Goal: Information Seeking & Learning: Understand process/instructions

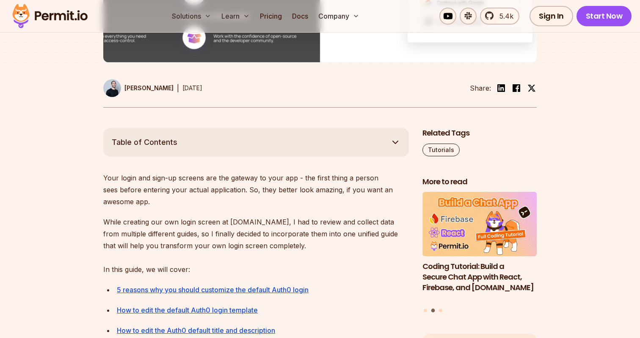
scroll to position [373, 0]
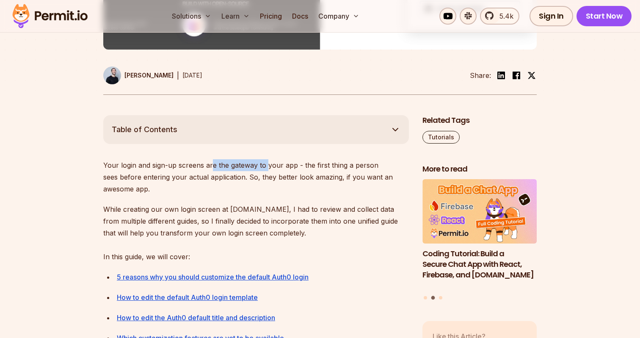
drag, startPoint x: 213, startPoint y: 163, endPoint x: 266, endPoint y: 165, distance: 53.3
click at [266, 165] on p "Your login and sign-up screens are the gateway to your app - the first thing a …" at bounding box center [255, 177] width 305 height 36
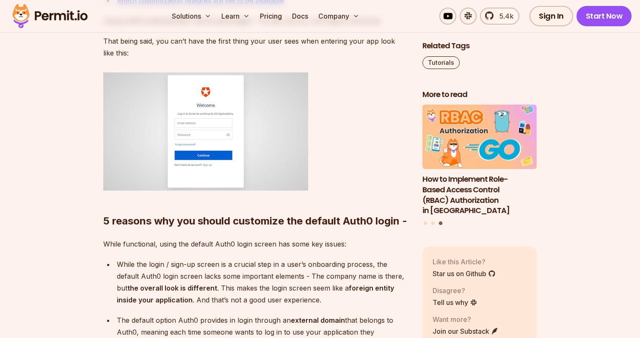
scroll to position [780, 0]
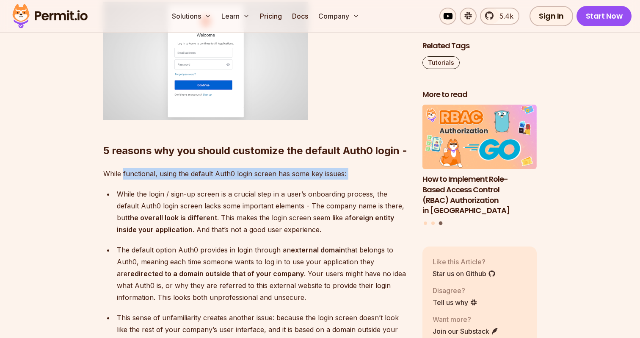
drag, startPoint x: 123, startPoint y: 183, endPoint x: 206, endPoint y: 194, distance: 84.4
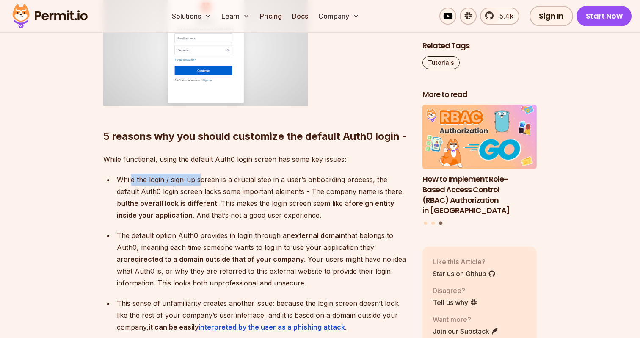
drag, startPoint x: 132, startPoint y: 193, endPoint x: 199, endPoint y: 192, distance: 67.3
click at [199, 192] on p "While the login / sign-up screen is a crucial step in a user’s onboarding proce…" at bounding box center [263, 196] width 292 height 47
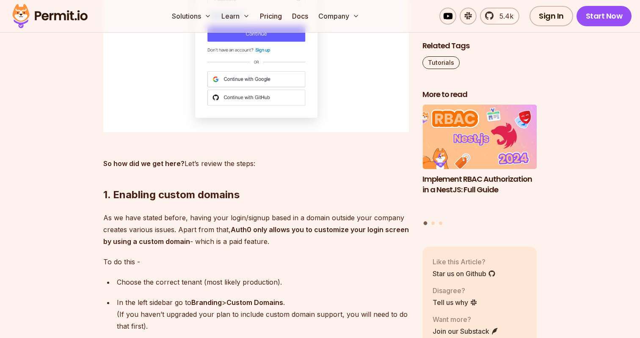
scroll to position [1420, 0]
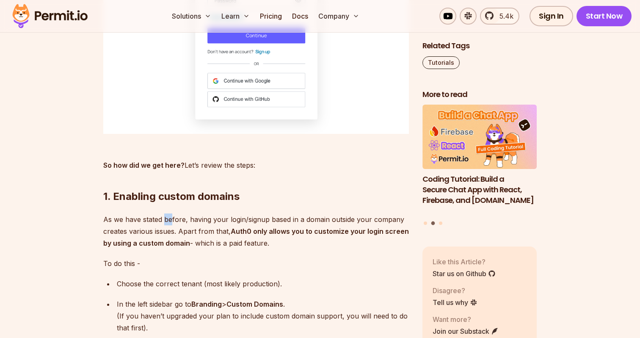
drag, startPoint x: 165, startPoint y: 230, endPoint x: 173, endPoint y: 231, distance: 7.6
click at [173, 231] on p "As we have stated before, having your login/signup based in a domain outside yo…" at bounding box center [255, 231] width 305 height 36
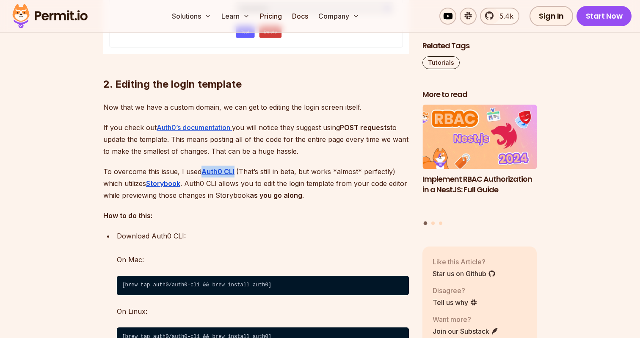
scroll to position [2012, 0]
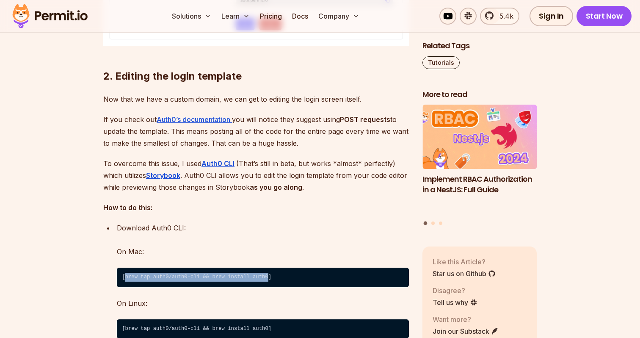
drag, startPoint x: 268, startPoint y: 290, endPoint x: 126, endPoint y: 290, distance: 141.7
click at [126, 287] on code "[brew tap auth0/auth0-cli && brew install auth0]" at bounding box center [263, 276] width 292 height 19
copy code "brew tap auth0/auth0-cli && brew install auth0"
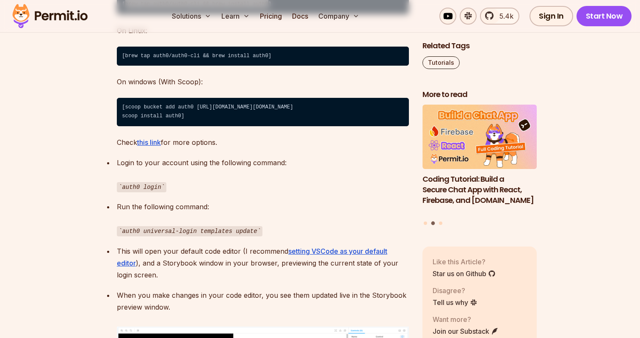
scroll to position [2285, 0]
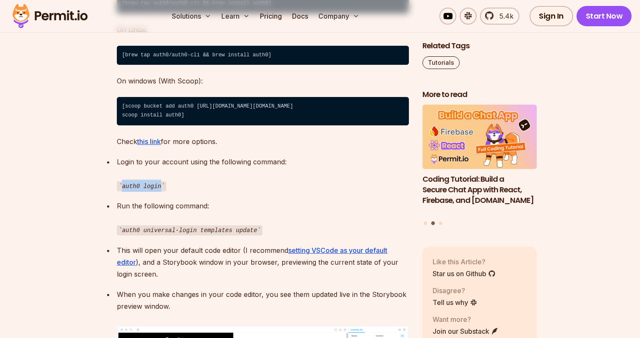
drag, startPoint x: 159, startPoint y: 199, endPoint x: 122, endPoint y: 201, distance: 36.8
click at [122, 191] on code "auth0 login" at bounding box center [141, 186] width 49 height 10
copy code "auth0 login"
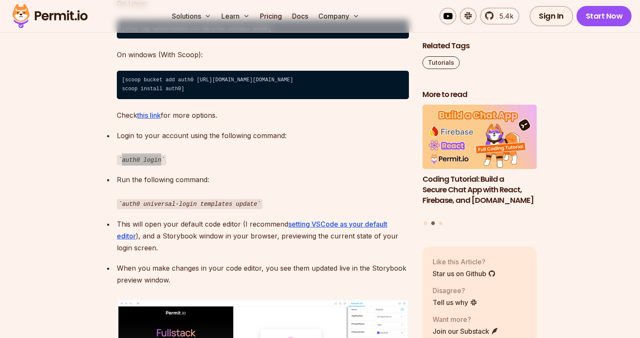
scroll to position [2319, 0]
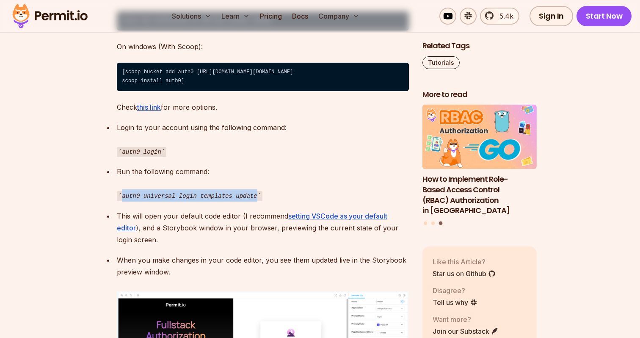
drag, startPoint x: 257, startPoint y: 208, endPoint x: 122, endPoint y: 208, distance: 134.5
click at [122, 201] on code "auth0 universal-login templates update" at bounding box center [189, 196] width 145 height 10
copy code "auth0 universal-login templates update"
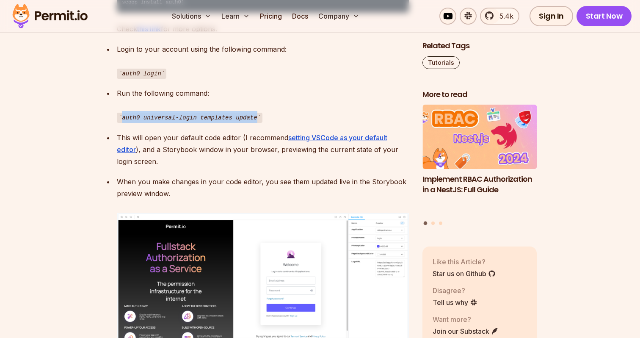
scroll to position [2399, 0]
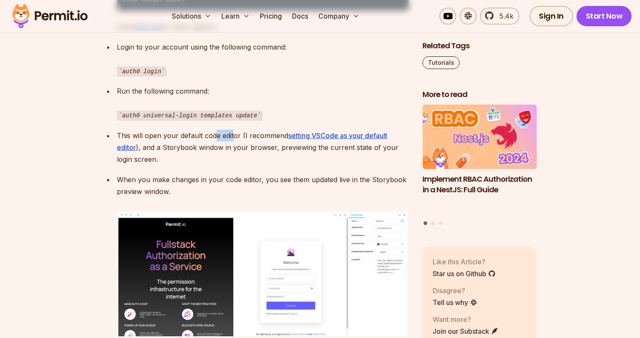
drag, startPoint x: 214, startPoint y: 150, endPoint x: 234, endPoint y: 150, distance: 20.7
click at [234, 150] on p "This will open your default code editor (I recommend setting VSCode as your def…" at bounding box center [263, 147] width 292 height 36
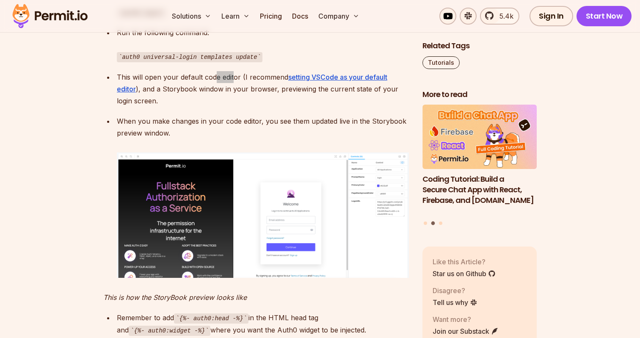
scroll to position [2468, 0]
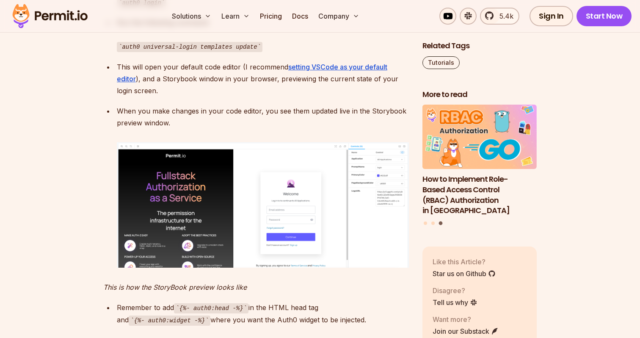
click at [255, 52] on code "auth0 universal-login templates update" at bounding box center [189, 47] width 145 height 10
drag, startPoint x: 257, startPoint y: 58, endPoint x: 223, endPoint y: 59, distance: 34.3
click at [223, 52] on code "auth0 universal-login templates update" at bounding box center [189, 47] width 145 height 10
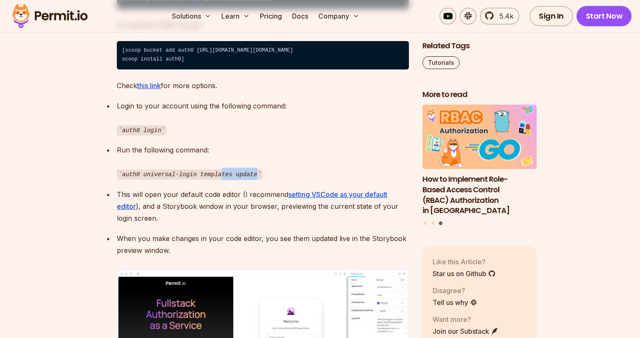
scroll to position [2335, 0]
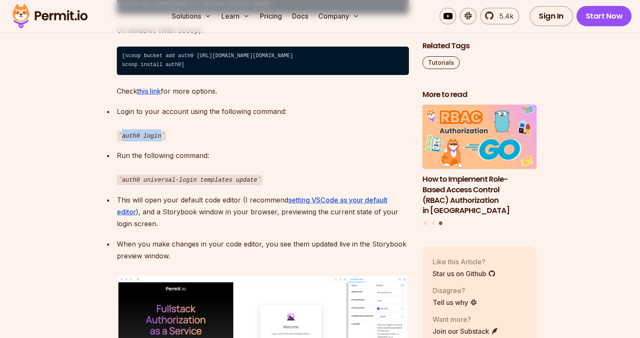
drag, startPoint x: 160, startPoint y: 148, endPoint x: 121, endPoint y: 148, distance: 39.3
click at [121, 141] on code "auth0 login" at bounding box center [141, 136] width 49 height 10
copy code "auth0 login"
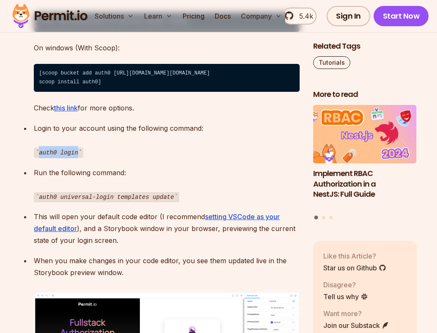
scroll to position [2346, 0]
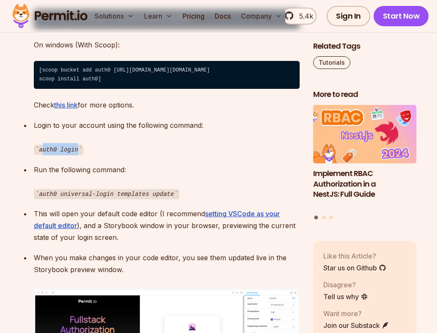
drag, startPoint x: 81, startPoint y: 136, endPoint x: 43, endPoint y: 137, distance: 37.6
click at [43, 145] on code "auth0 login" at bounding box center [58, 150] width 49 height 10
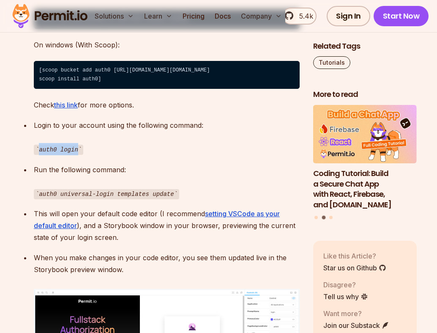
drag, startPoint x: 39, startPoint y: 137, endPoint x: 80, endPoint y: 135, distance: 40.6
click at [80, 145] on code "auth0 login" at bounding box center [58, 150] width 49 height 10
copy code "auth0 login"
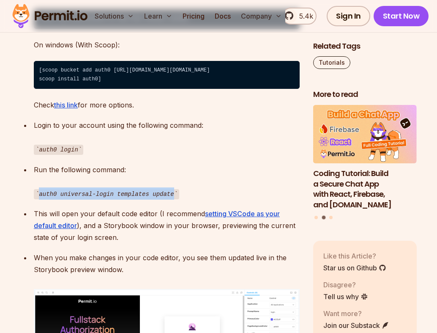
drag, startPoint x: 174, startPoint y: 181, endPoint x: 39, endPoint y: 183, distance: 134.9
click at [39, 189] on code "auth0 universal-login templates update" at bounding box center [106, 194] width 145 height 10
copy code "auth0 universal-login templates update"
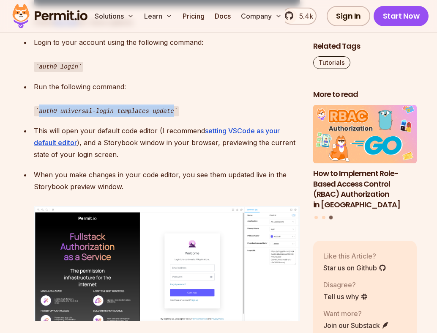
scroll to position [2415, 0]
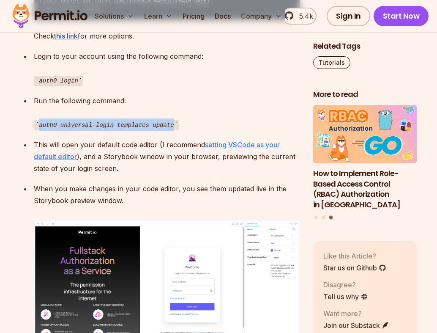
click at [234, 140] on u "setting VSCode as your default editor" at bounding box center [157, 150] width 246 height 20
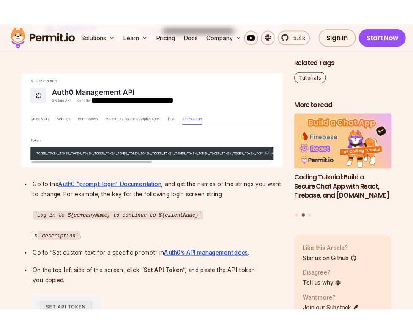
scroll to position [3571, 0]
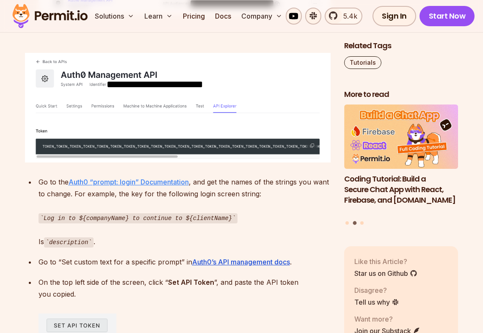
click at [148, 186] on u "Auth0 “prompt: login” Documentation" at bounding box center [129, 182] width 120 height 8
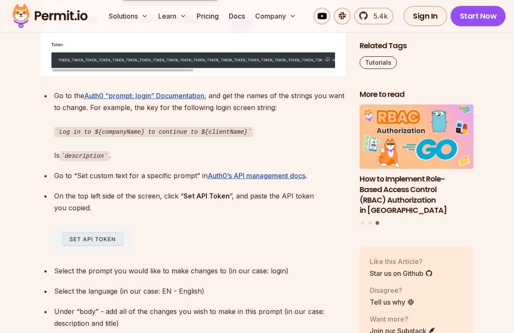
scroll to position [3661, 0]
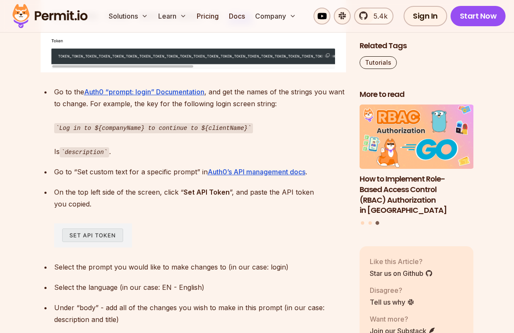
click at [192, 247] on div "On the top left side of the screen, click “ Set API Token ”, and paste the API …" at bounding box center [200, 216] width 292 height 61
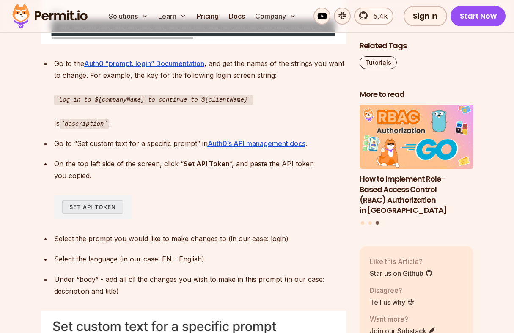
scroll to position [3710, 0]
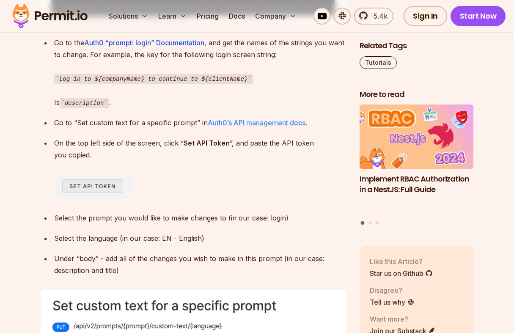
click at [264, 127] on u "Auth0’s API management docs" at bounding box center [257, 122] width 98 height 8
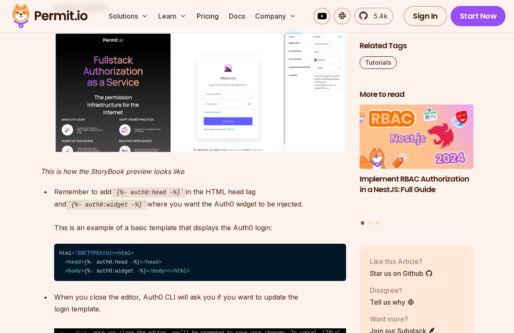
scroll to position [2584, 0]
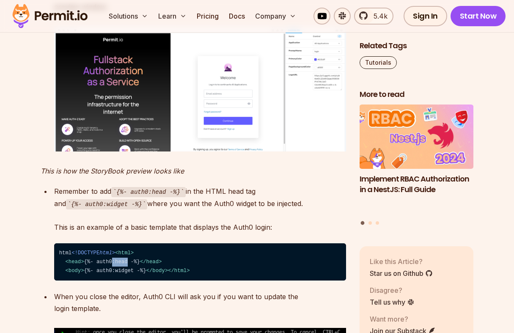
drag, startPoint x: 99, startPoint y: 292, endPoint x: 85, endPoint y: 293, distance: 14.0
click at [85, 280] on code "⁠html <!DOCTYPE html > < html > < head > {%- auth0:head -%} </ head > < body > …" at bounding box center [200, 261] width 292 height 37
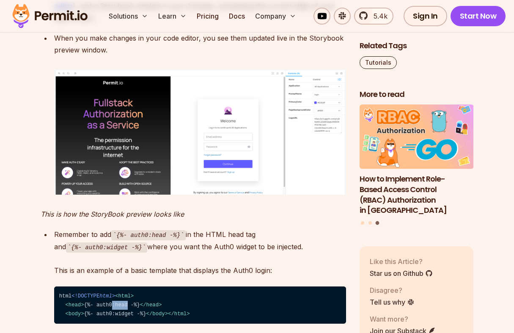
scroll to position [2506, 0]
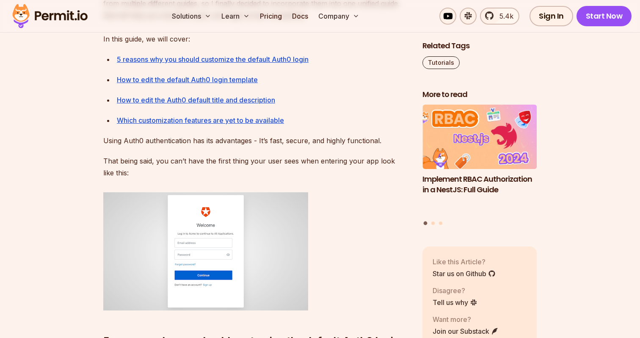
scroll to position [591, 0]
click at [275, 52] on p "5 reasons why you should customize the default Auth0 login" at bounding box center [263, 58] width 292 height 12
click at [273, 55] on link "5 reasons why you should customize the default Auth0 login" at bounding box center [213, 58] width 192 height 8
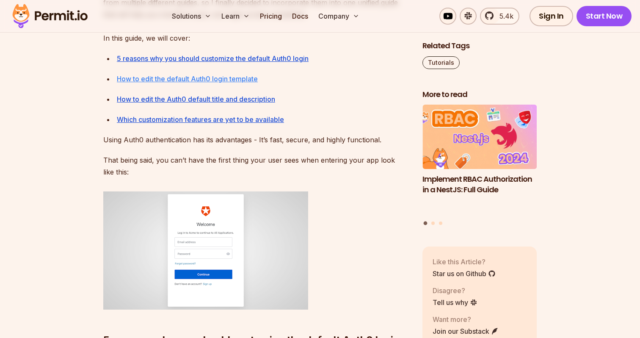
click at [220, 81] on link "How to edit the default Auth0 login template" at bounding box center [187, 78] width 141 height 8
